Goal: Task Accomplishment & Management: Complete application form

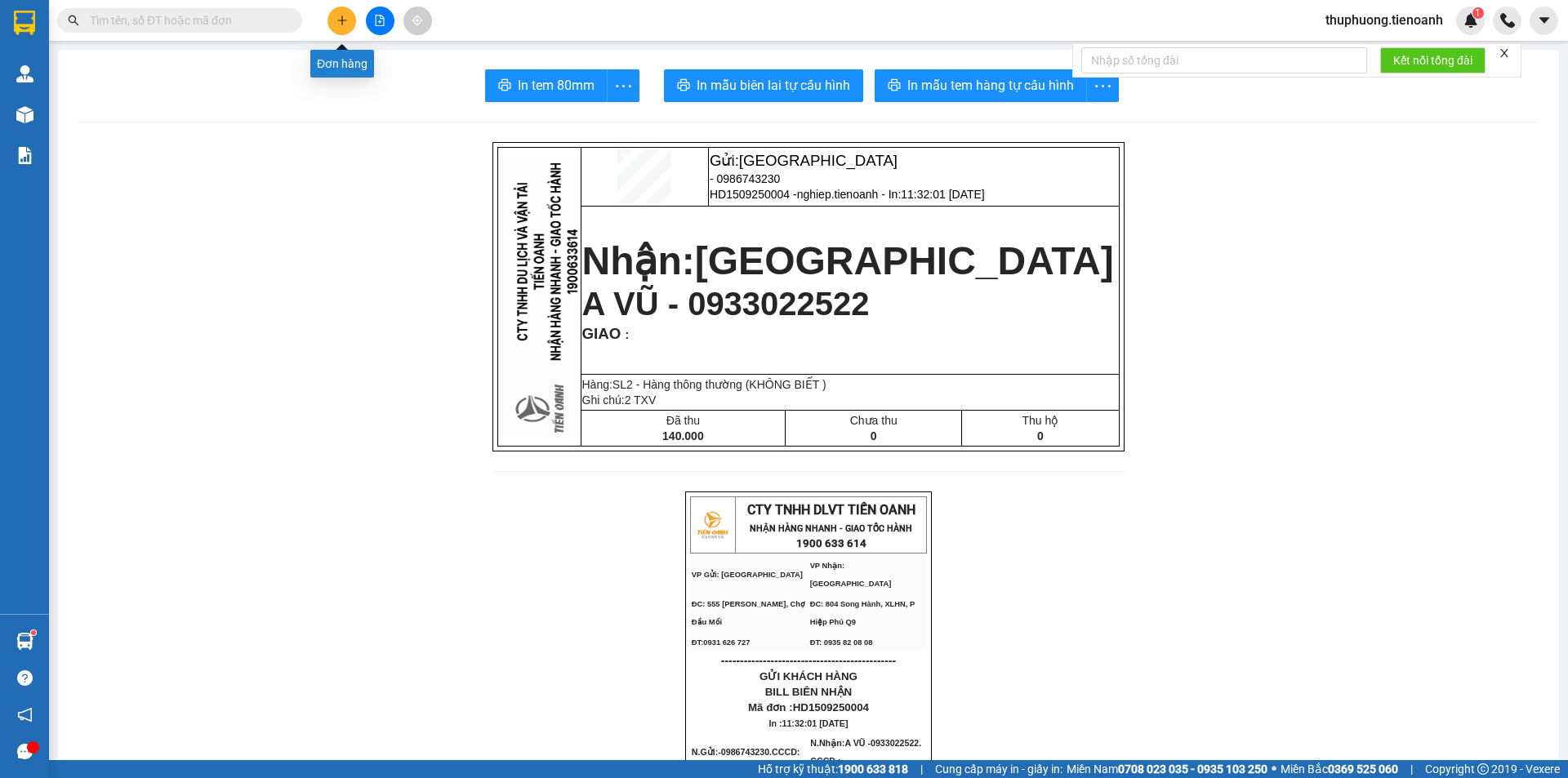
click at [341, 19] on icon "plus" at bounding box center [342, 20] width 11 height 11
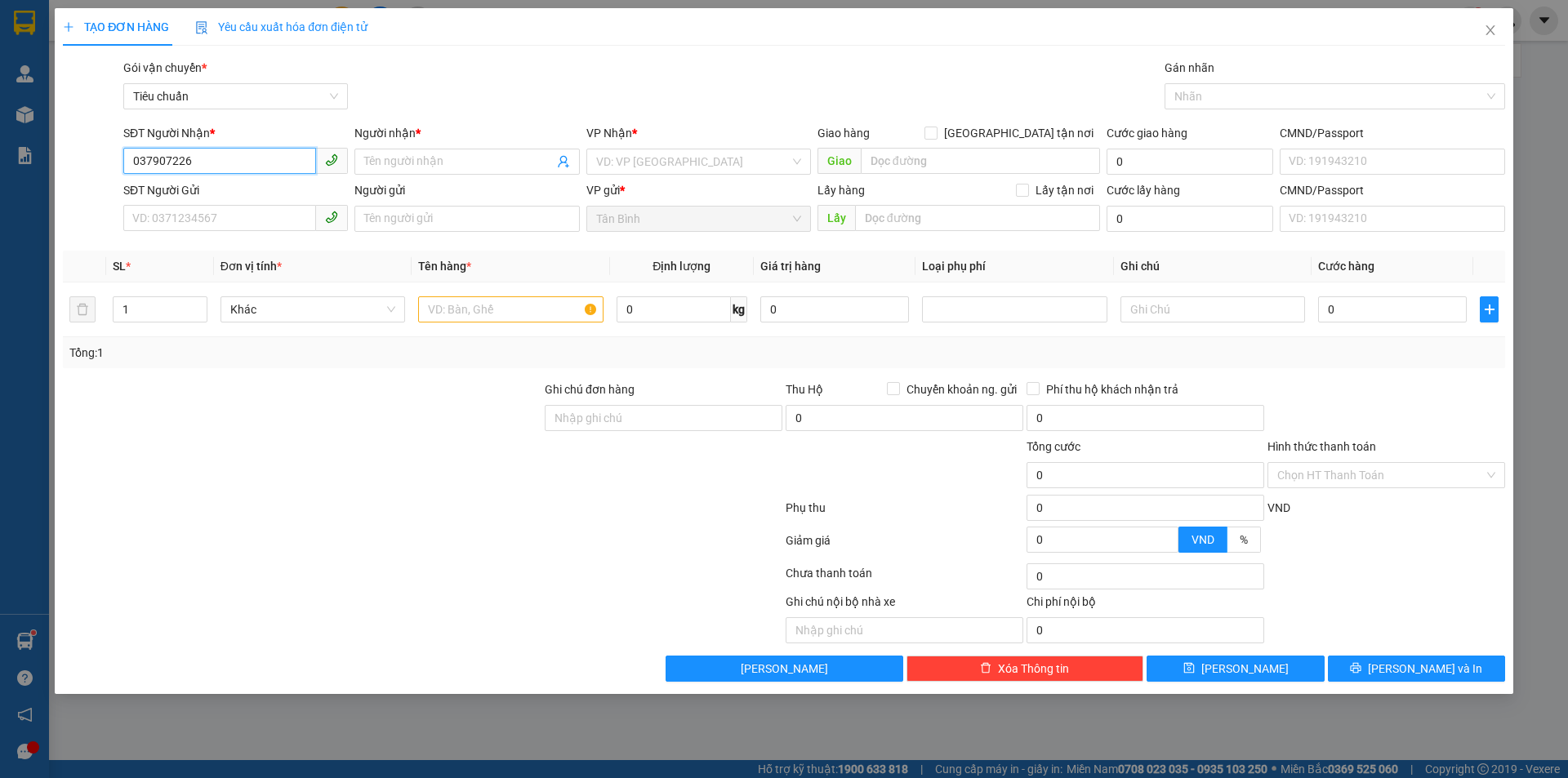
type input "0379072264"
click at [247, 201] on div "0379072264 - [GEOGRAPHIC_DATA]" at bounding box center [236, 194] width 205 height 18
type input "[GEOGRAPHIC_DATA]"
type input "1"
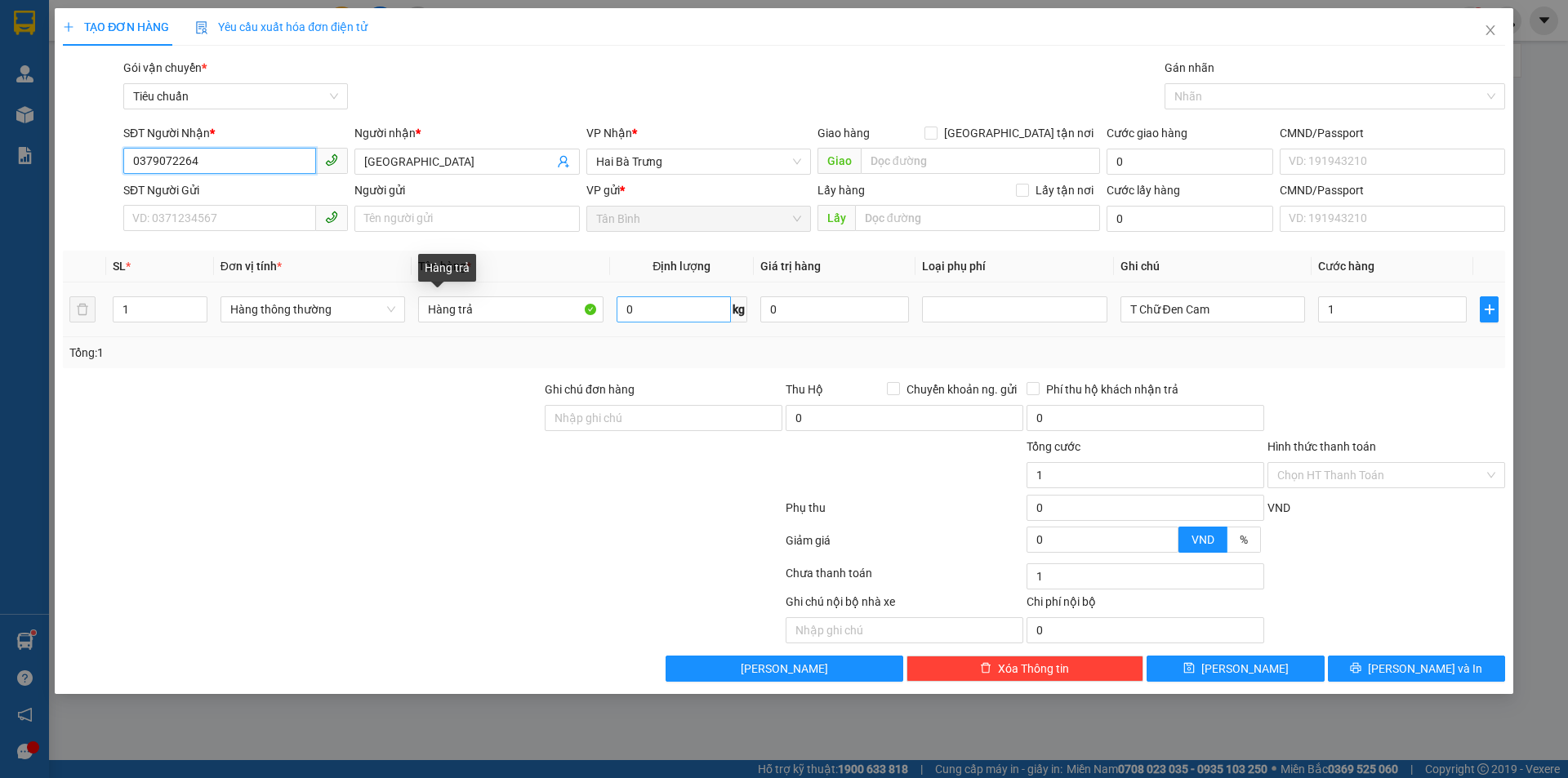
type input "0379072264"
click at [663, 315] on input "0" at bounding box center [674, 309] width 115 height 27
type input "50"
click at [320, 498] on div at bounding box center [422, 511] width 722 height 32
type input "90.000"
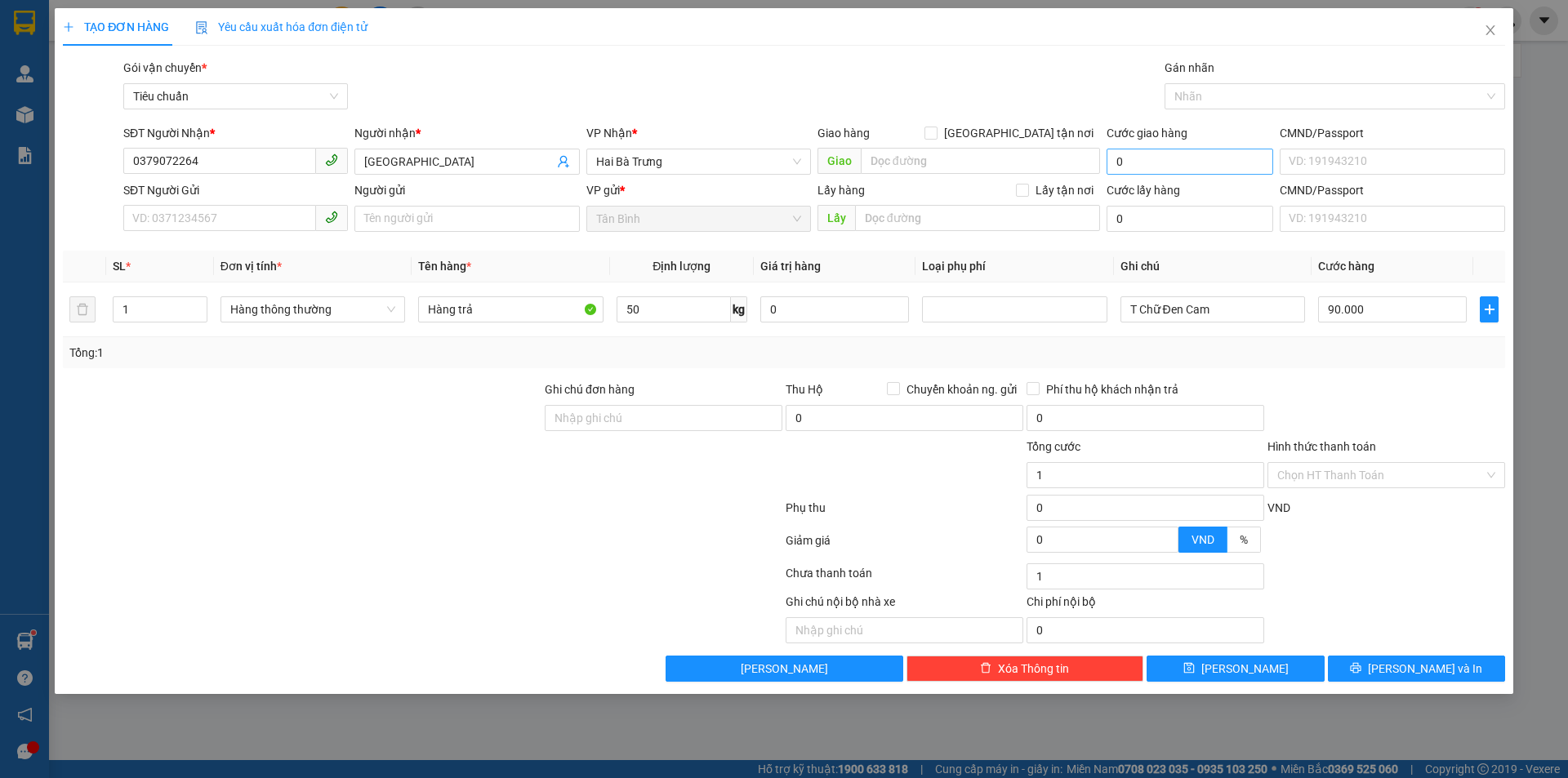
type input "90.000"
click at [936, 127] on input "[GEOGRAPHIC_DATA] tận nơi" at bounding box center [929, 132] width 11 height 11
checkbox input "true"
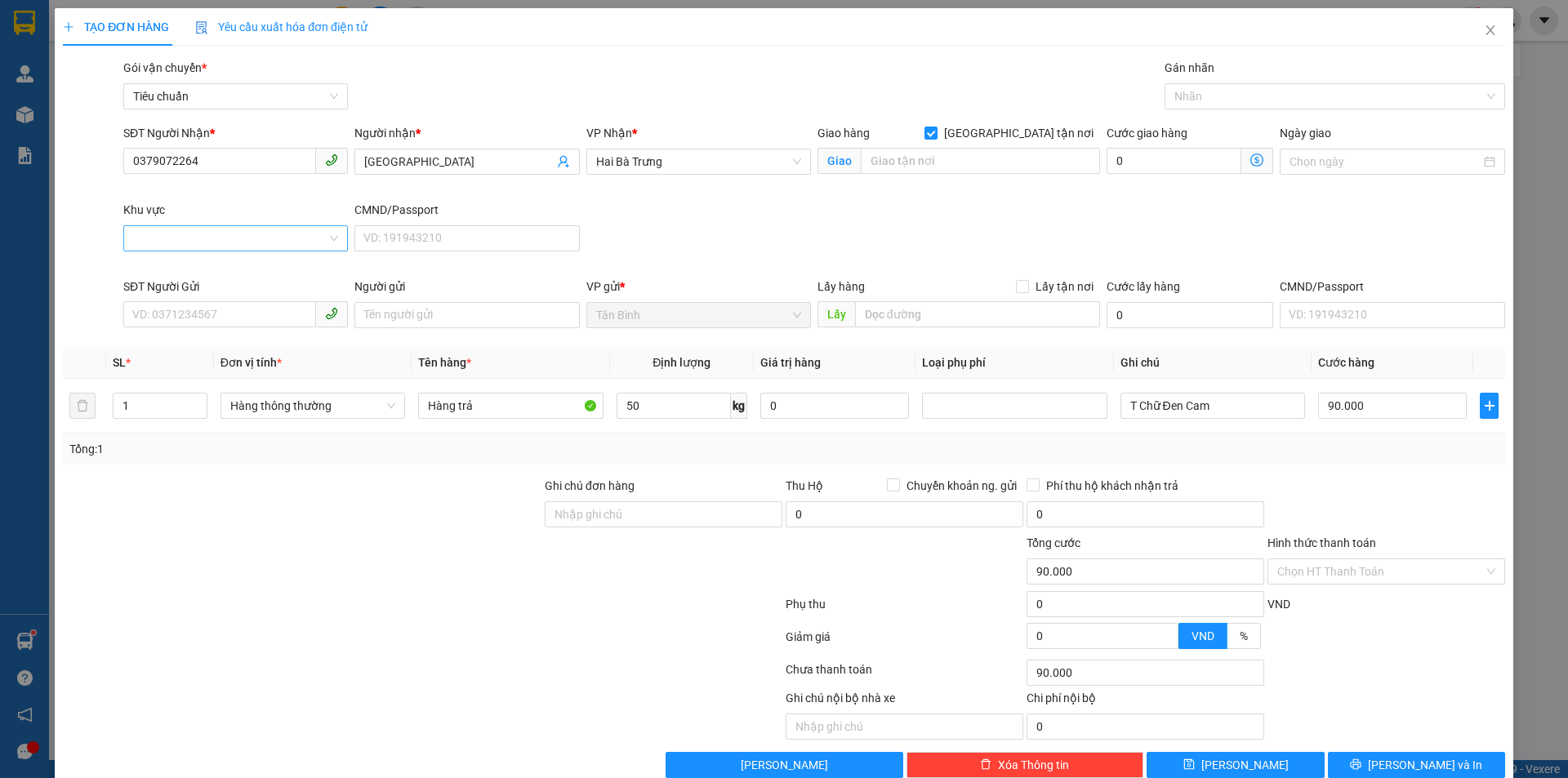
click at [252, 245] on input "Khu vực" at bounding box center [230, 239] width 193 height 25
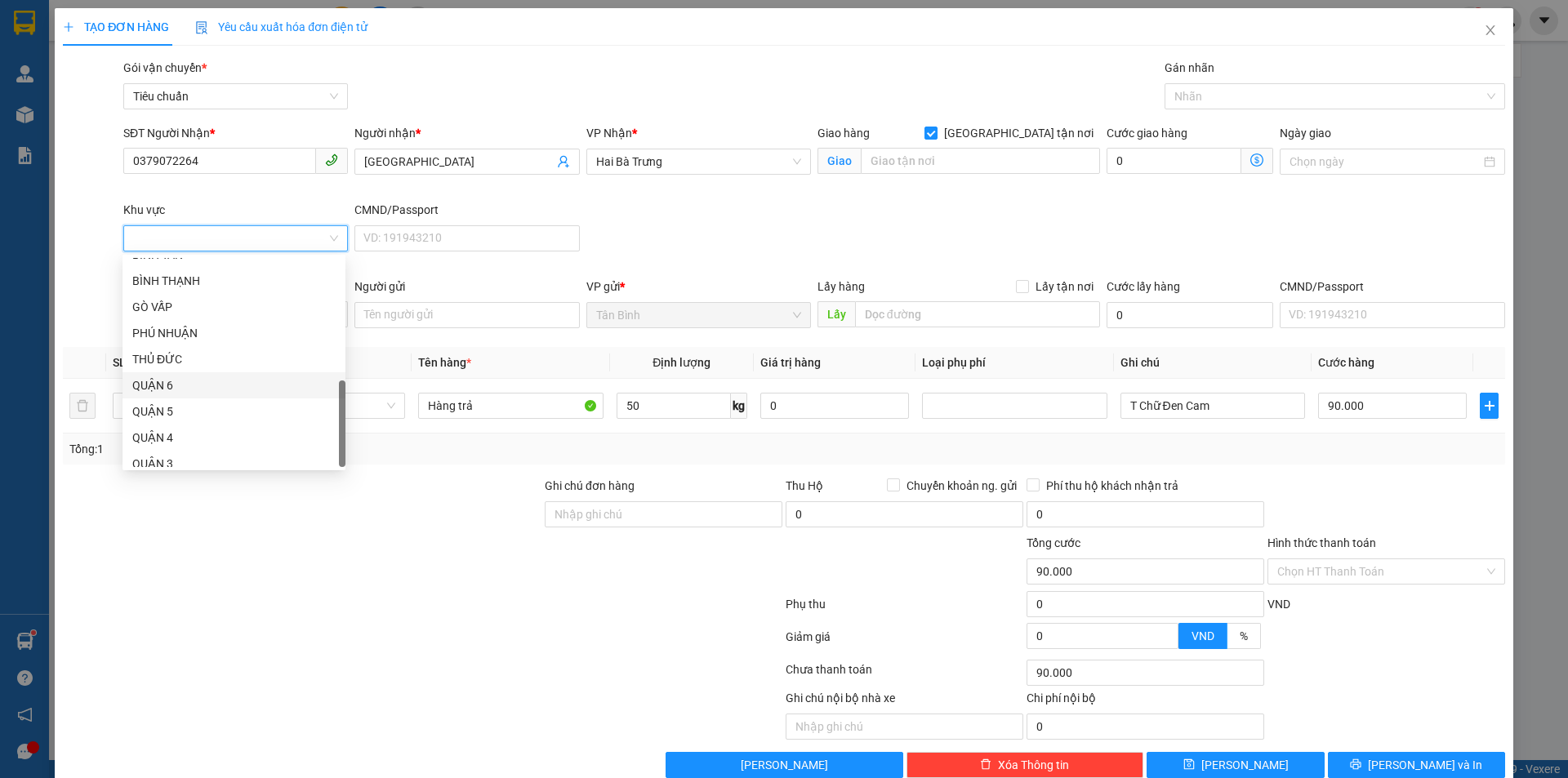
scroll to position [418, 0]
click at [210, 275] on div "BÌNH THẠNH" at bounding box center [234, 271] width 203 height 18
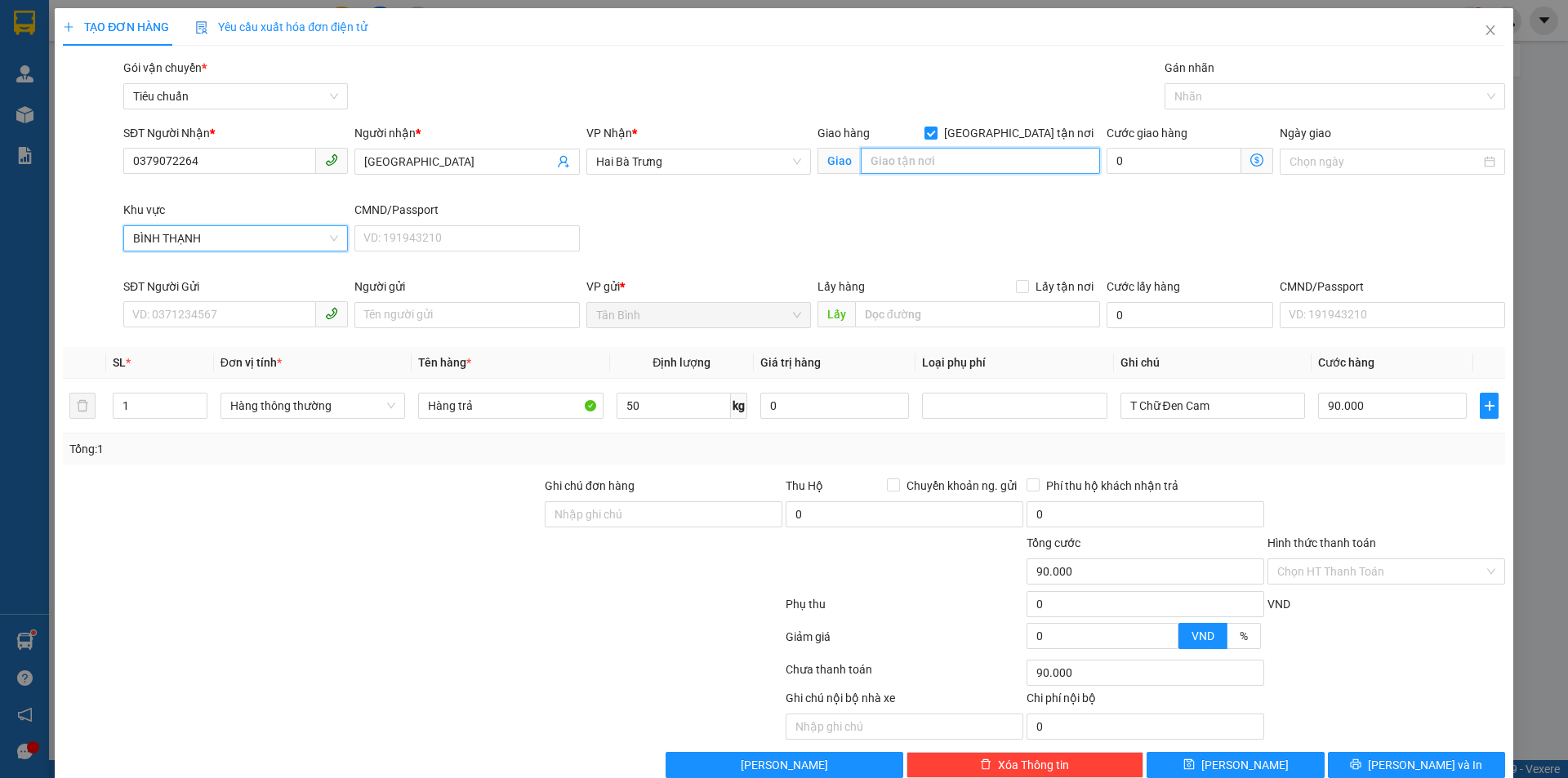
click at [1012, 150] on input "search" at bounding box center [981, 161] width 239 height 27
paste input "32 đường 12 cư xá [PERSON_NAME], f26, [GEOGRAPHIC_DATA]"
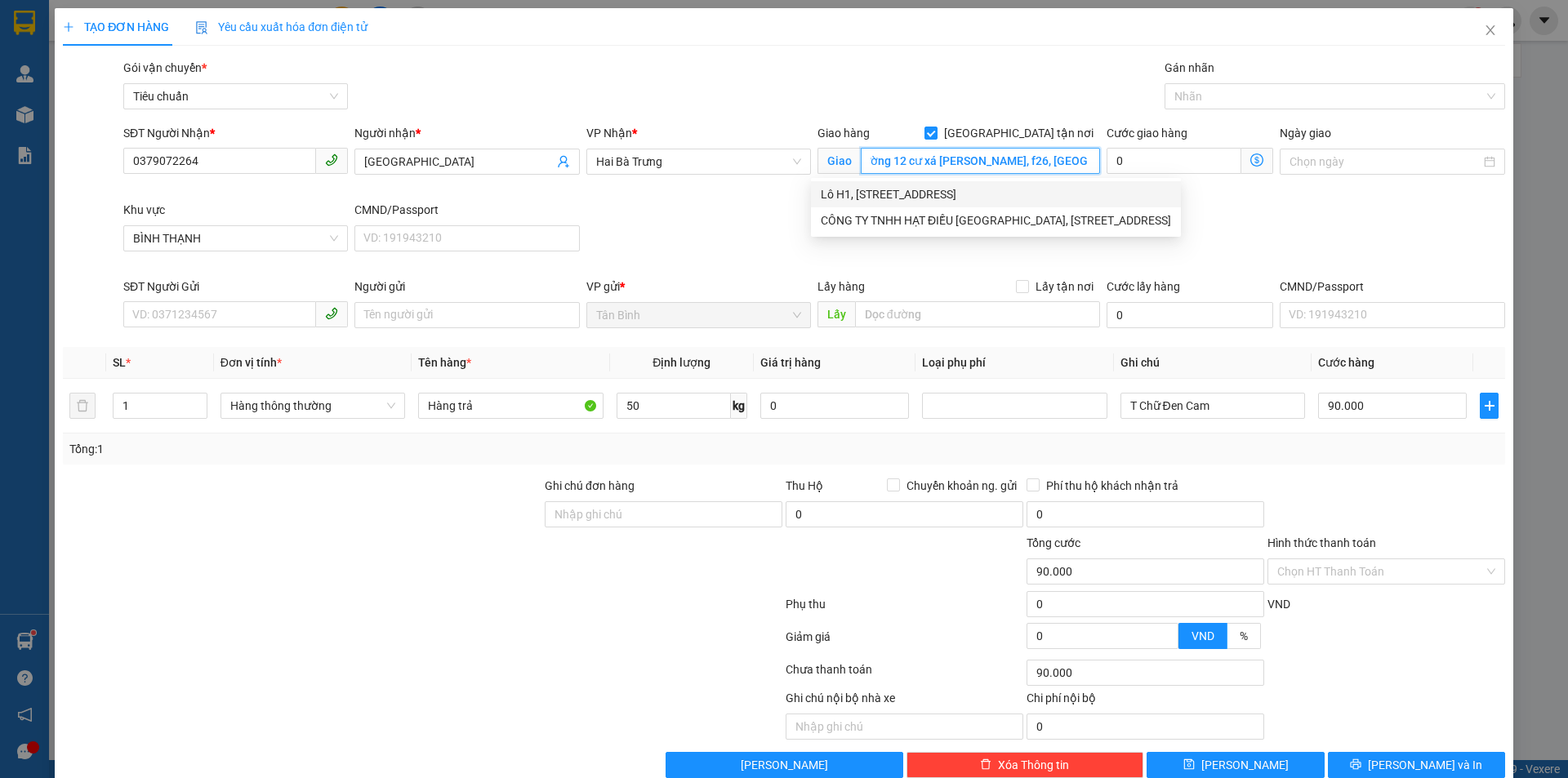
click at [988, 197] on div "Lô H1, [STREET_ADDRESS]" at bounding box center [996, 194] width 351 height 18
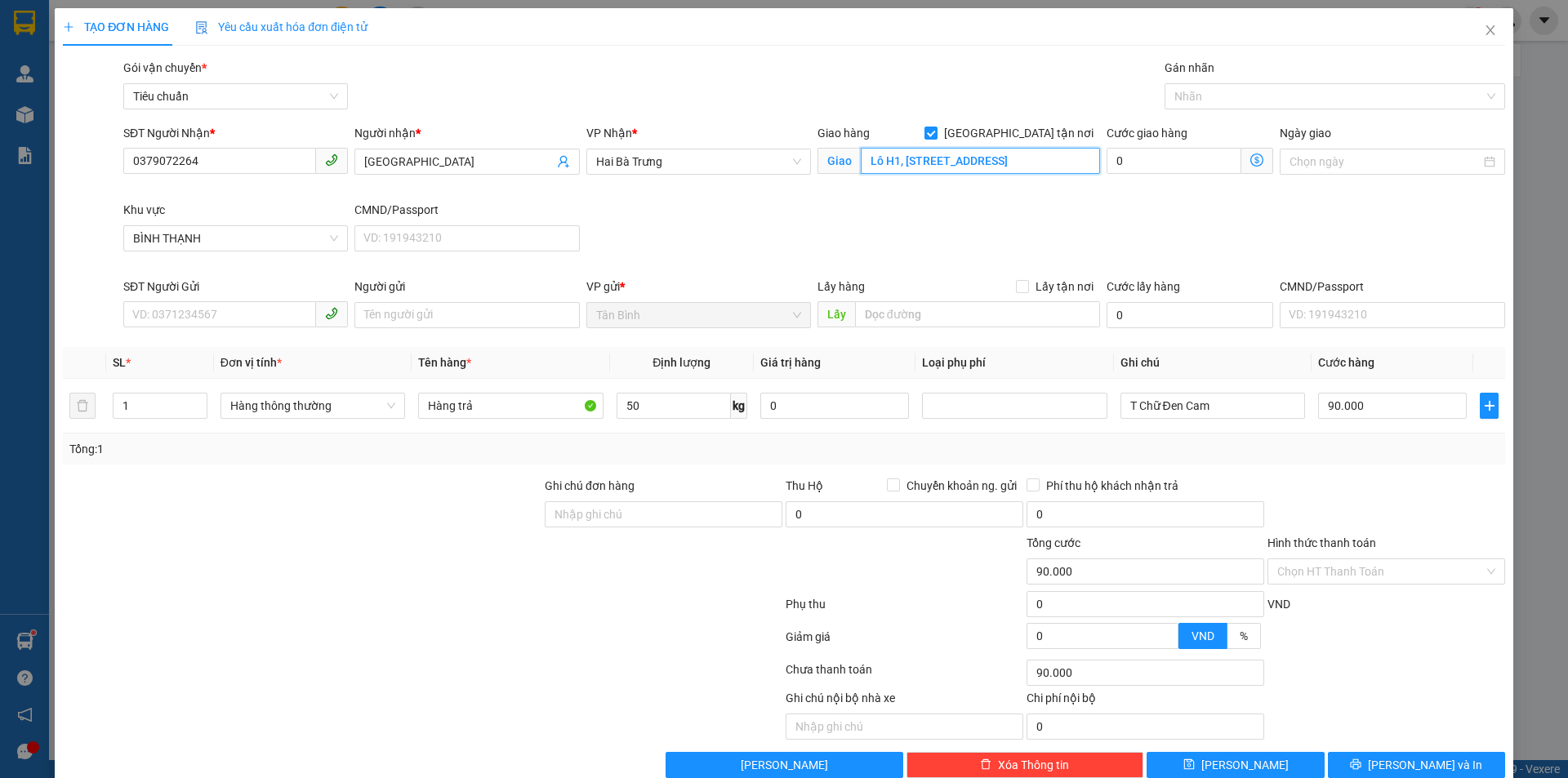
type input "Lô H1, [STREET_ADDRESS]"
click at [958, 225] on div "SĐT Người Nhận * 0379072264 Người nhận * Mỹ Mỹ VP Nhận * [GEOGRAPHIC_DATA] tận …" at bounding box center [814, 201] width 1388 height 154
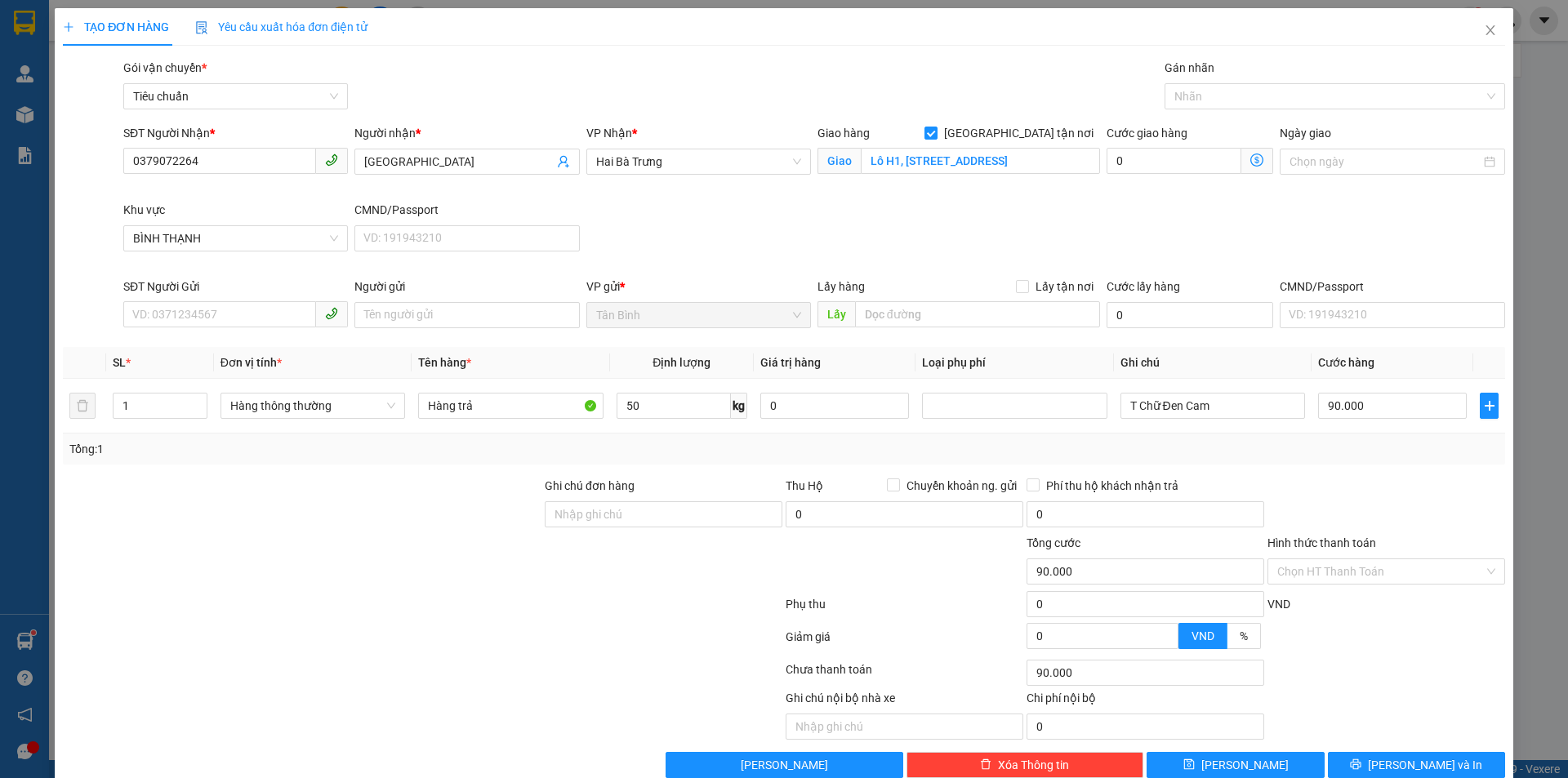
click at [1251, 159] on icon "dollar-circle" at bounding box center [1257, 160] width 13 height 13
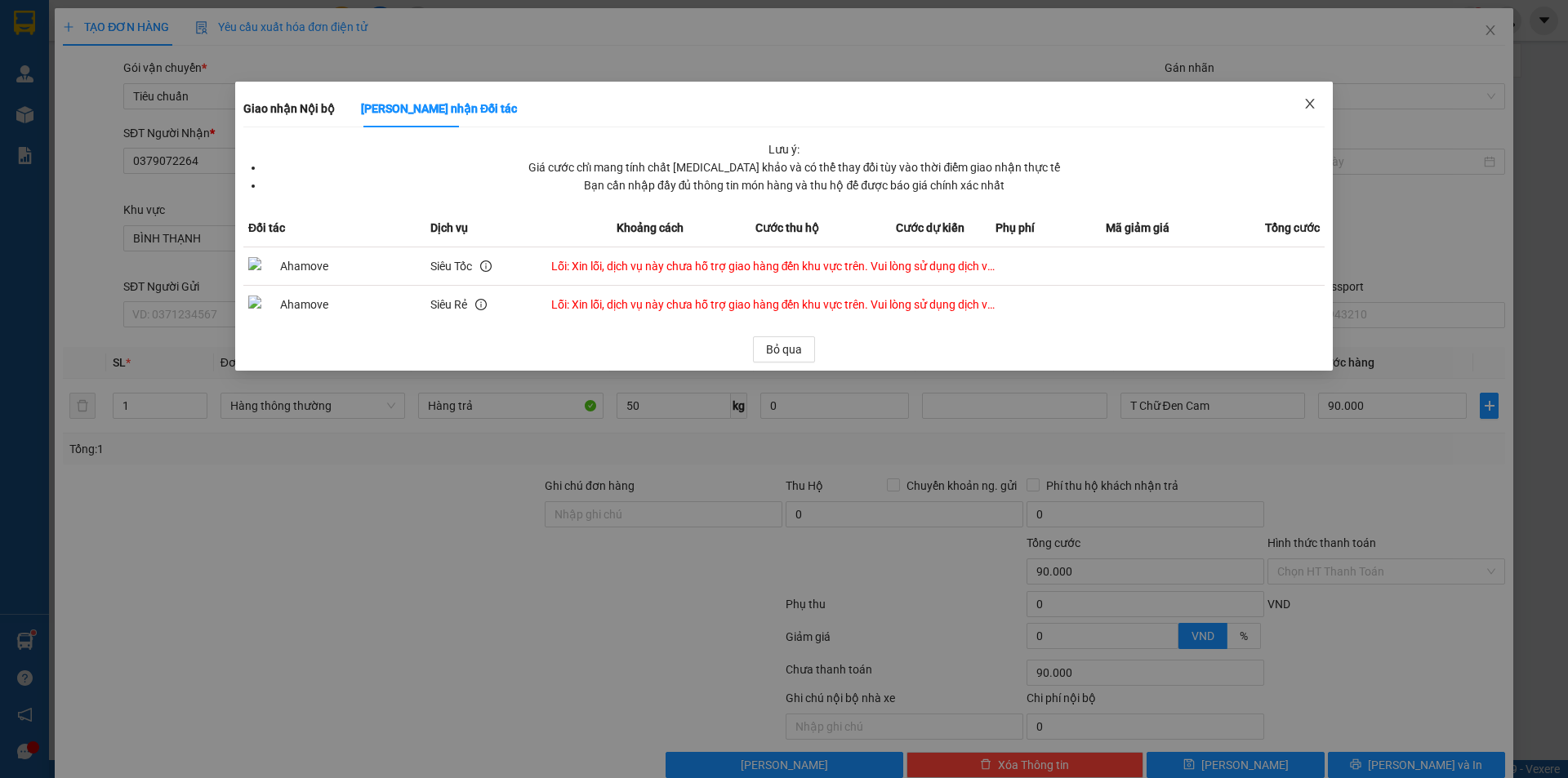
click at [1308, 102] on icon "close" at bounding box center [1310, 103] width 9 height 9
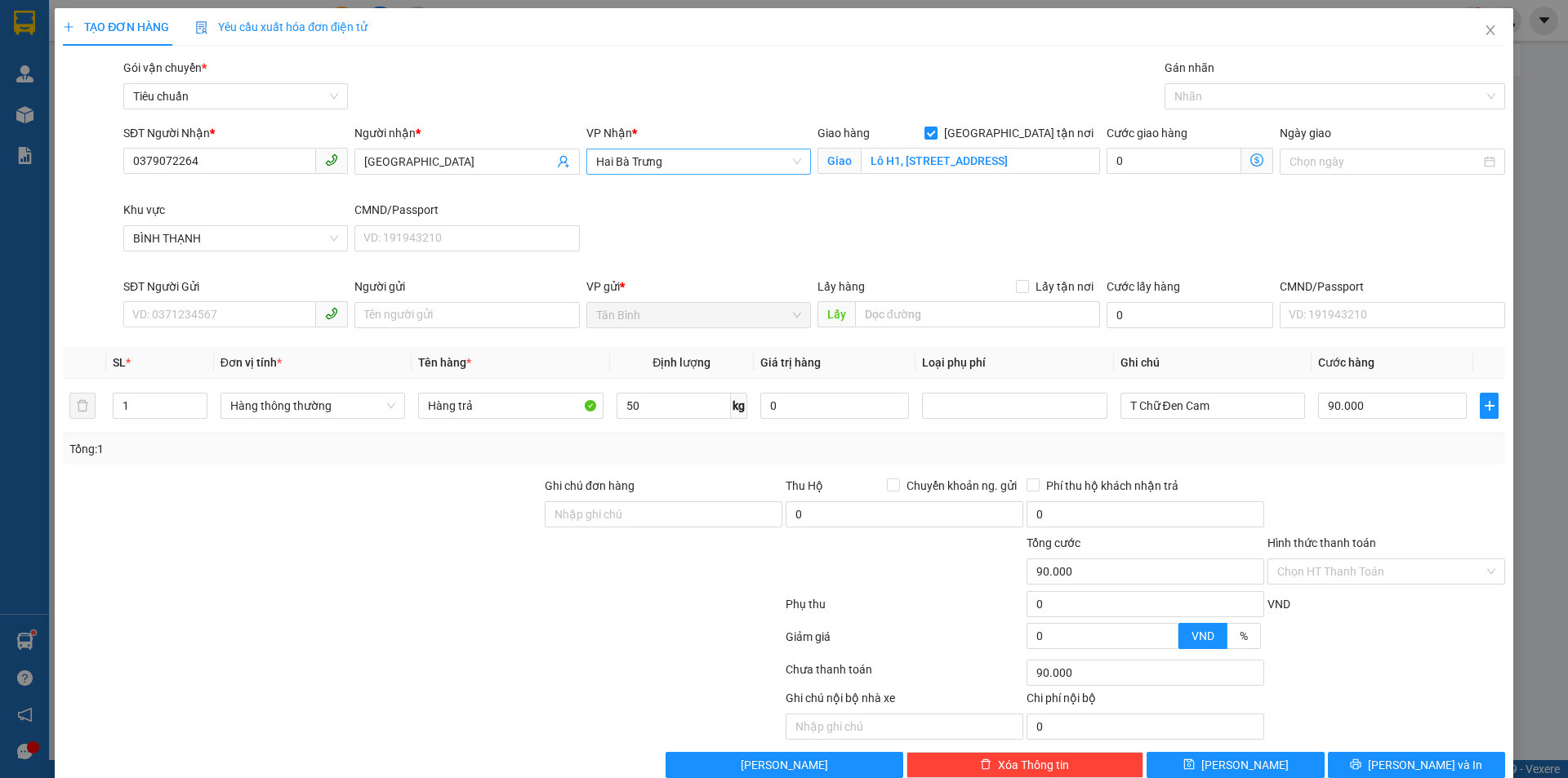
click at [660, 169] on span "Hai Bà Trưng" at bounding box center [699, 162] width 205 height 25
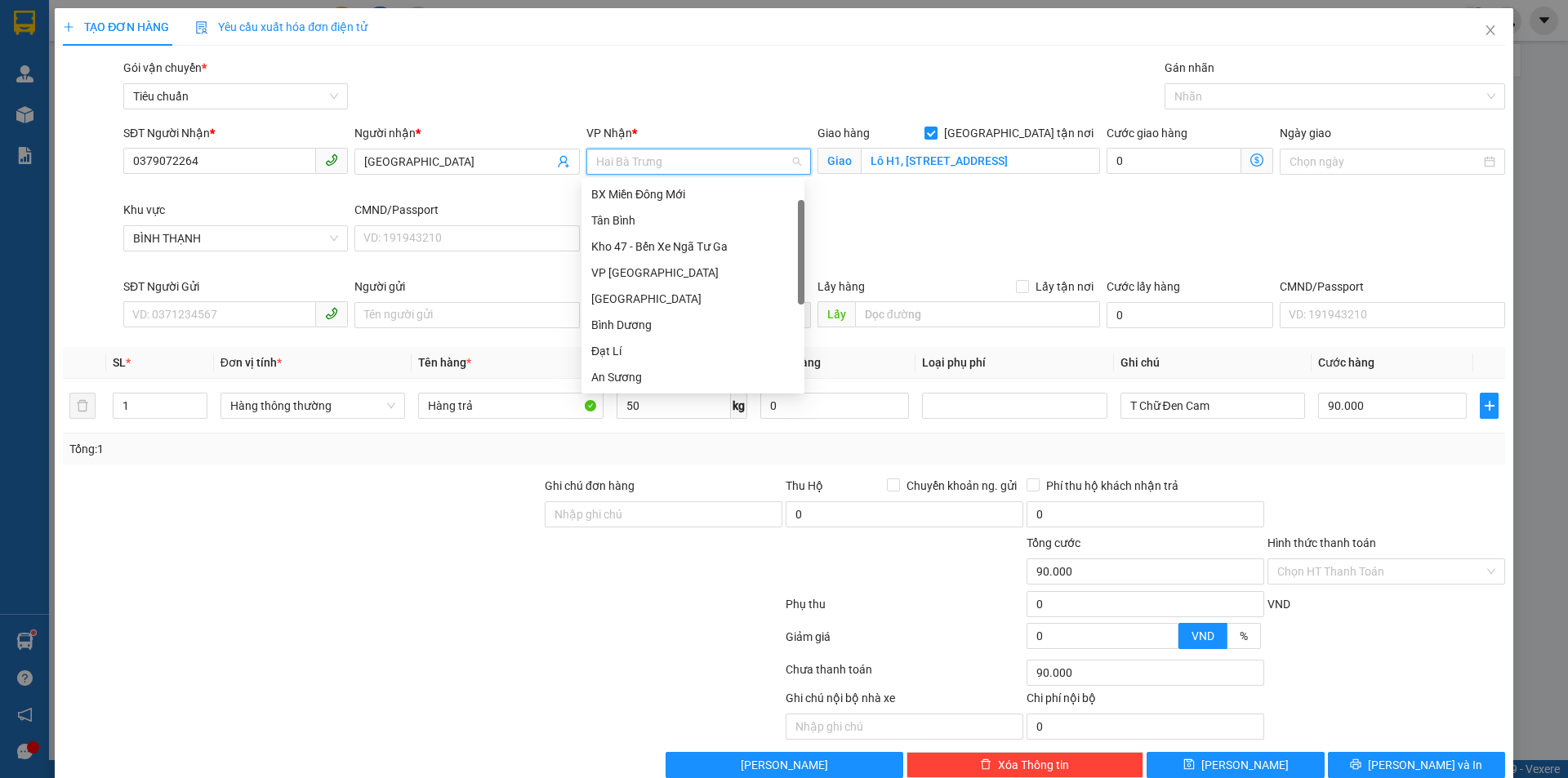
scroll to position [27, 0]
click at [619, 197] on div "Tân Bình" at bounding box center [693, 194] width 203 height 18
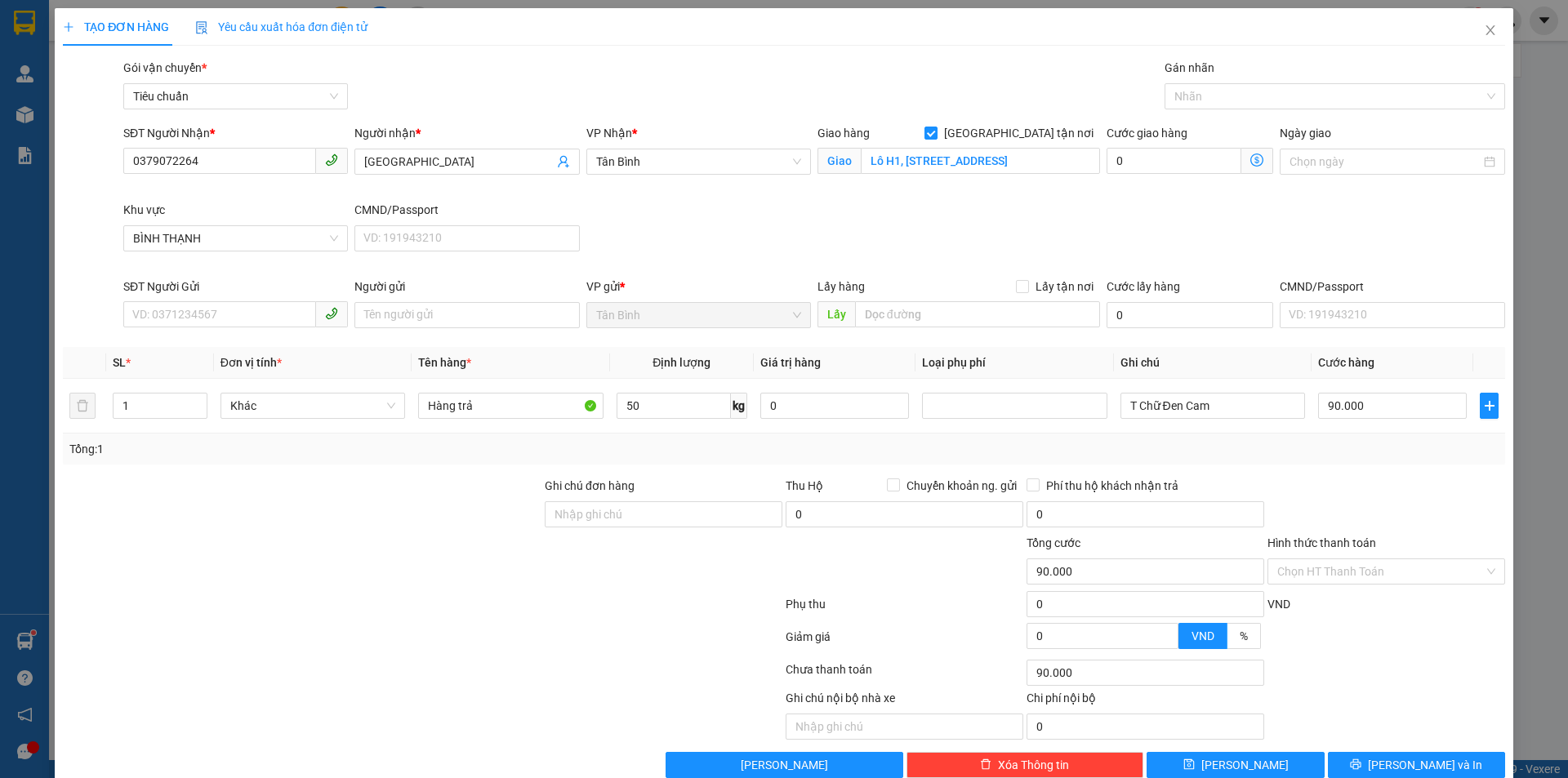
click at [1251, 162] on icon "dollar-circle" at bounding box center [1257, 160] width 13 height 13
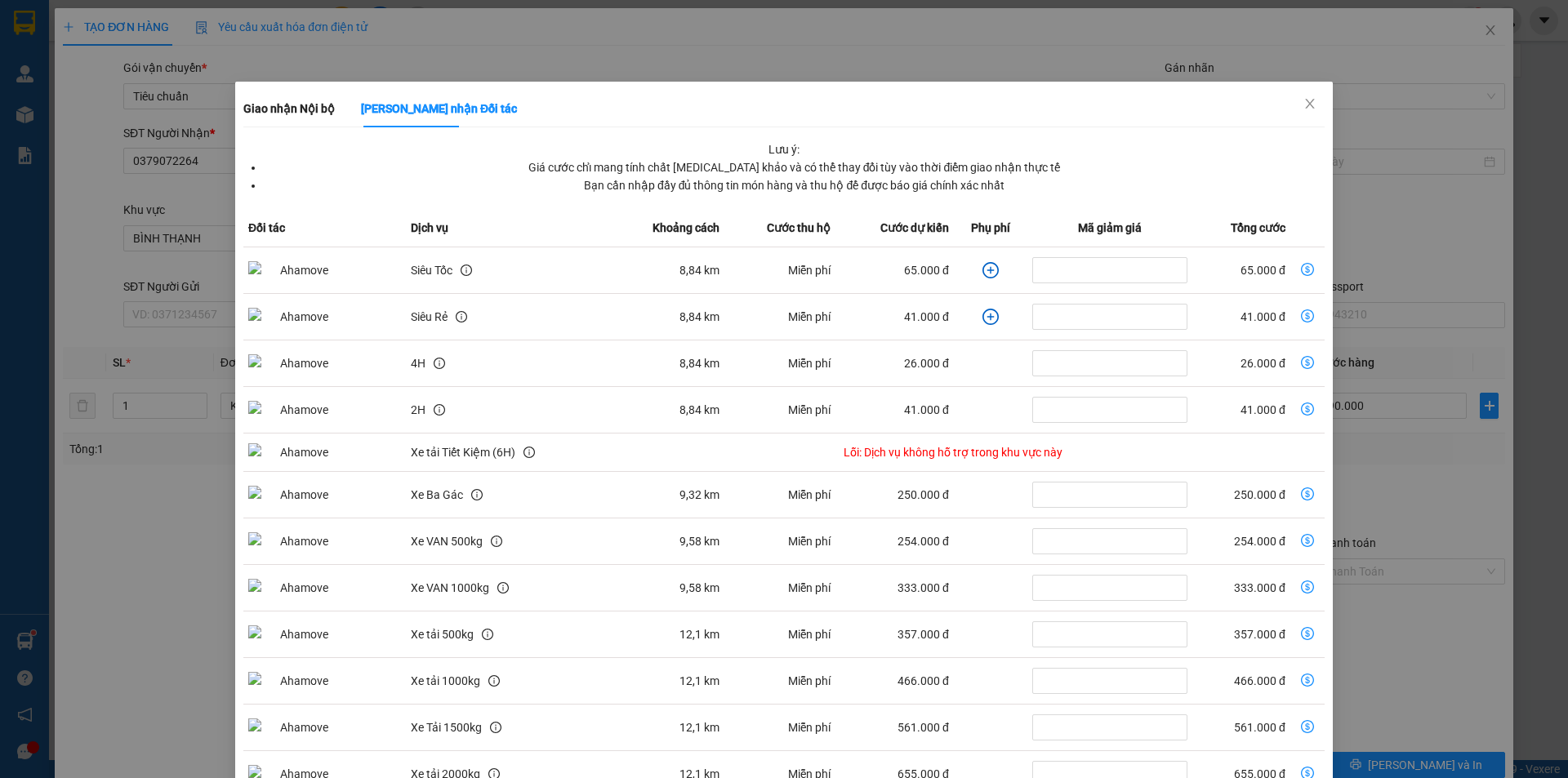
click at [986, 271] on icon "plus-circle" at bounding box center [990, 270] width 16 height 16
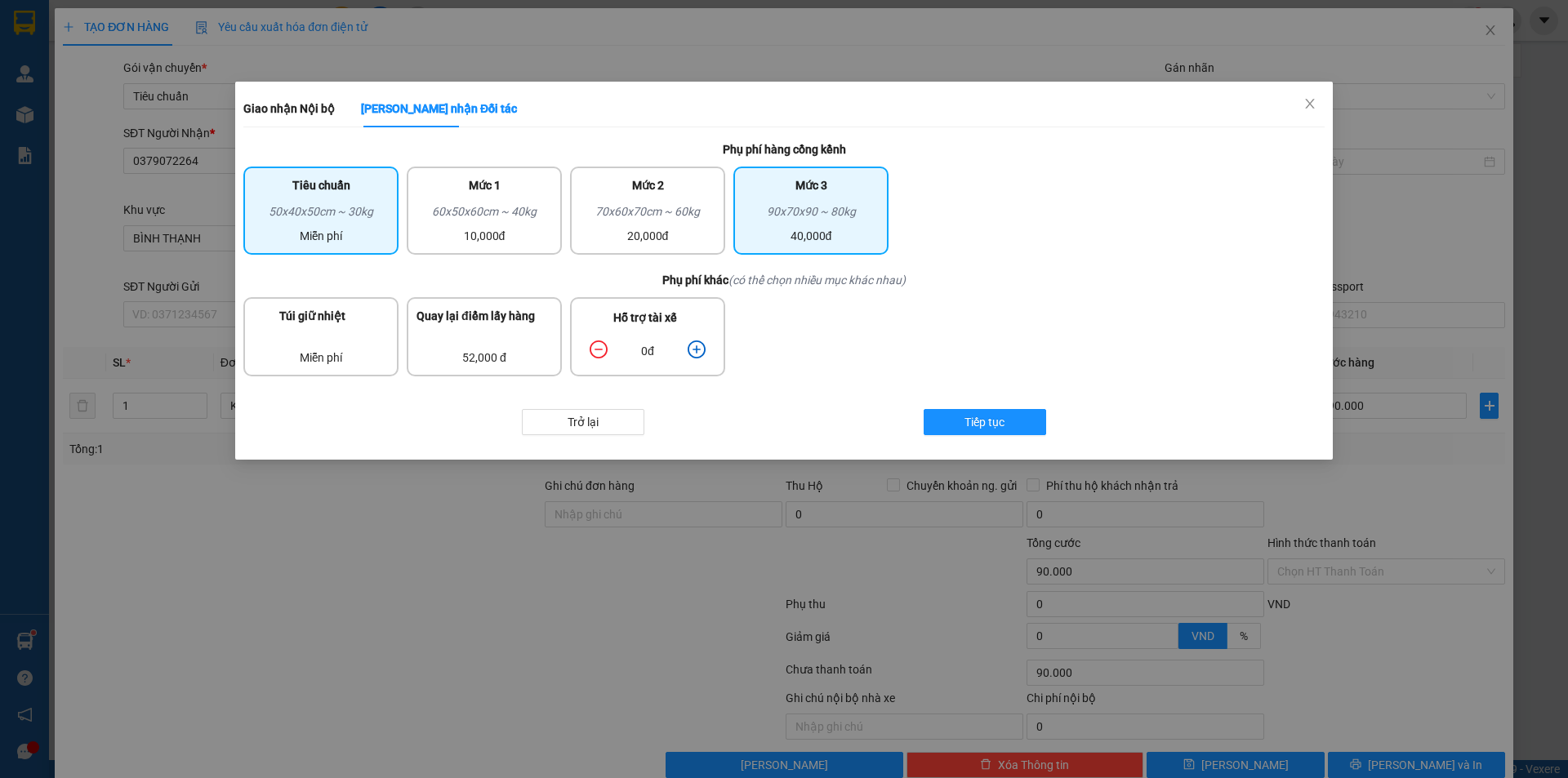
click at [844, 225] on div "90x70x90 ~ 80kg" at bounding box center [811, 215] width 136 height 25
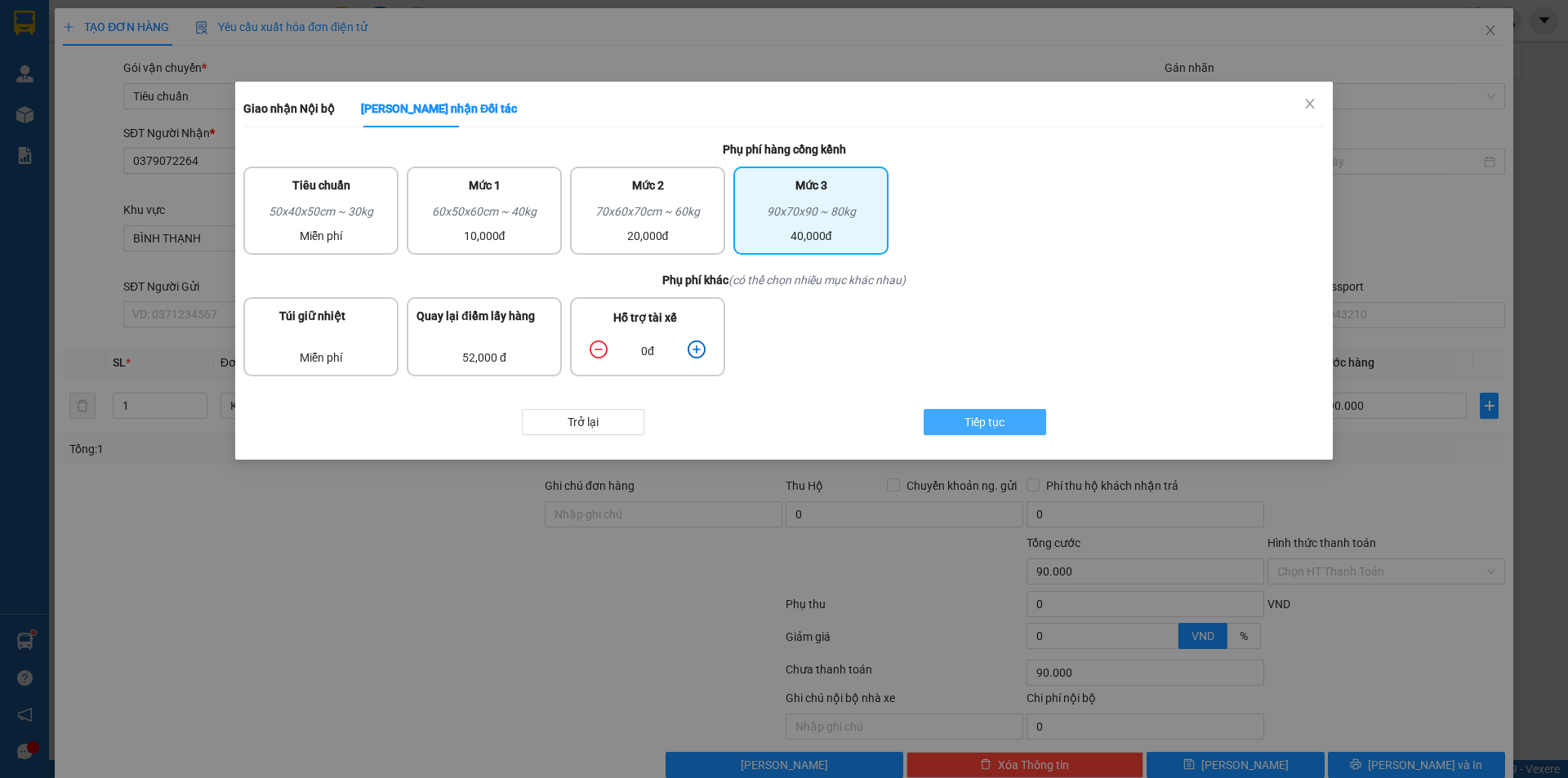
click at [977, 417] on span "Tiếp tục" at bounding box center [984, 421] width 40 height 18
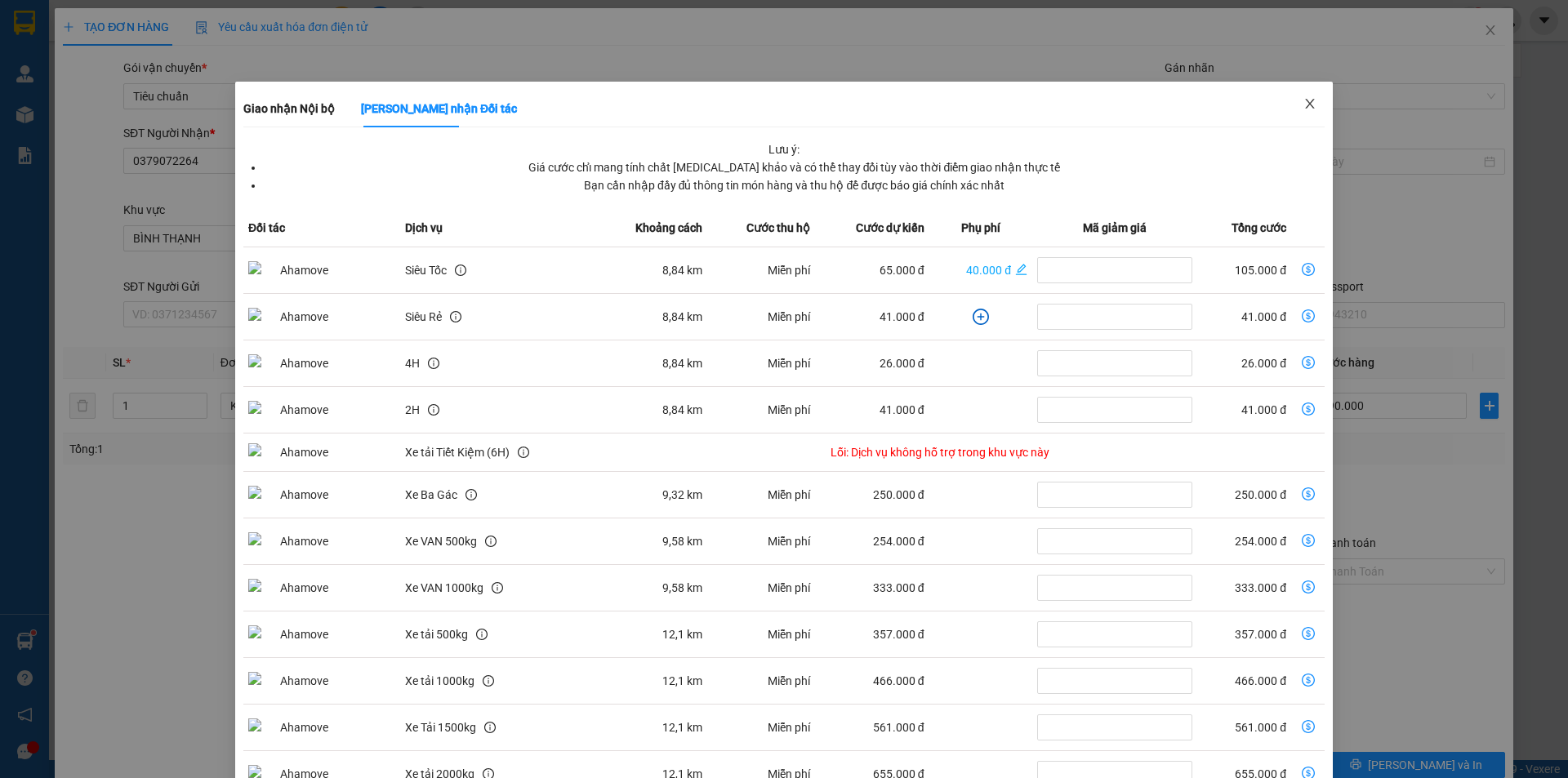
click at [1305, 105] on icon "close" at bounding box center [1310, 103] width 13 height 13
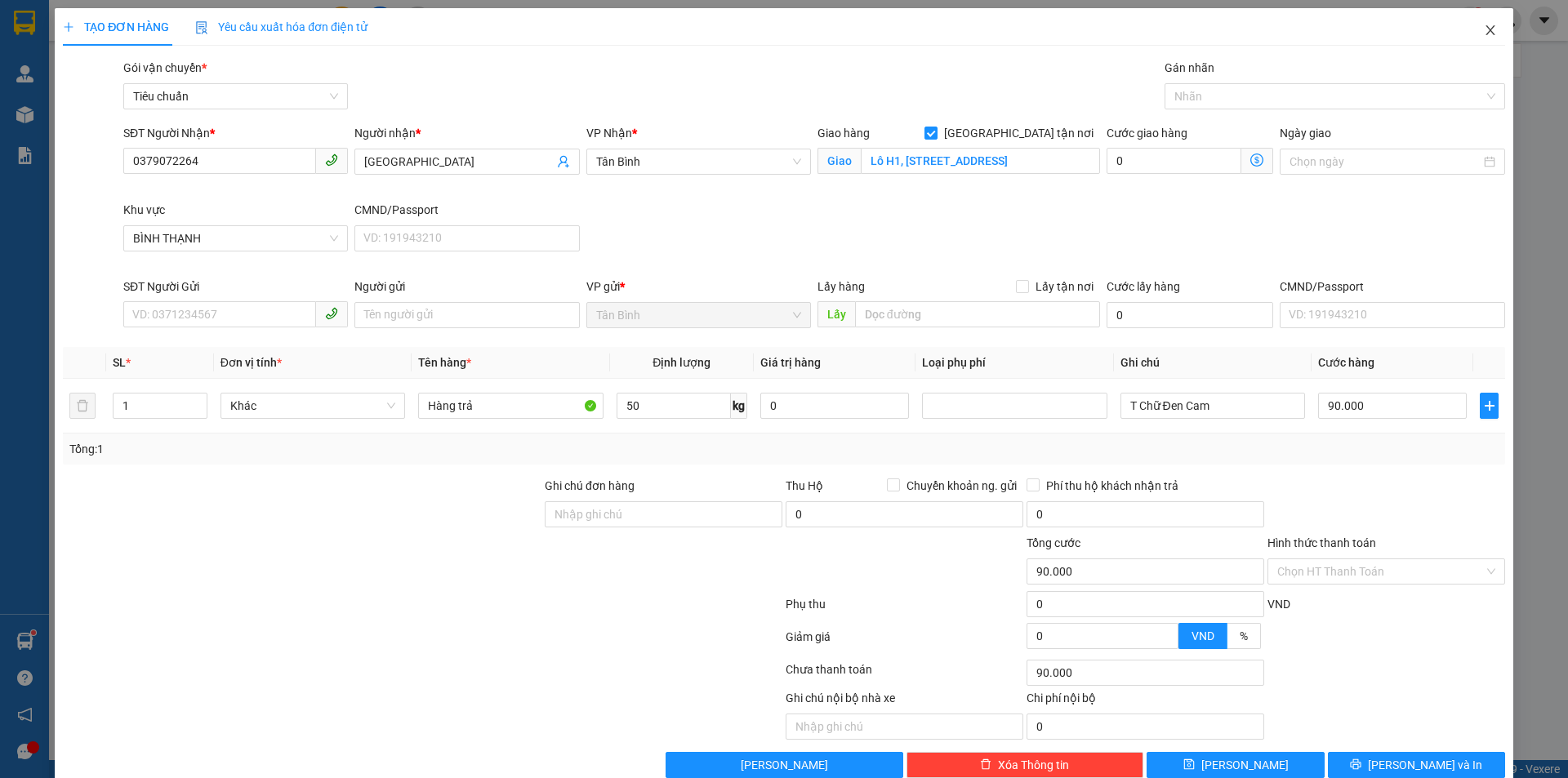
click at [1484, 34] on icon "close" at bounding box center [1490, 30] width 13 height 13
